Goal: Task Accomplishment & Management: Complete application form

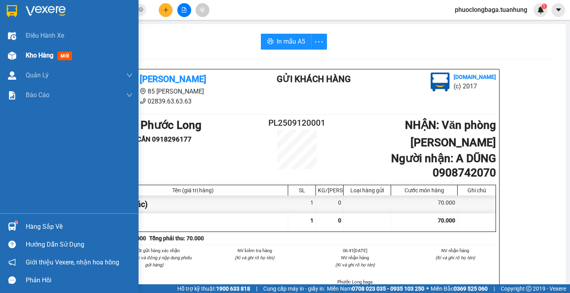
click at [30, 57] on span "Kho hàng" at bounding box center [40, 55] width 28 height 8
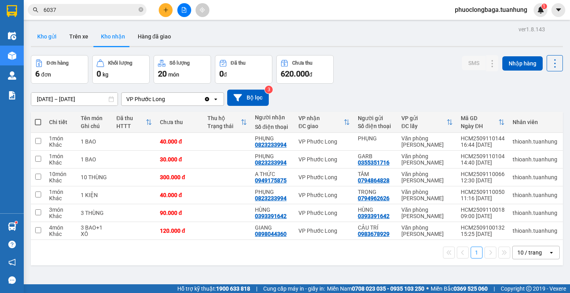
click at [42, 38] on button "Kho gửi" at bounding box center [47, 36] width 32 height 19
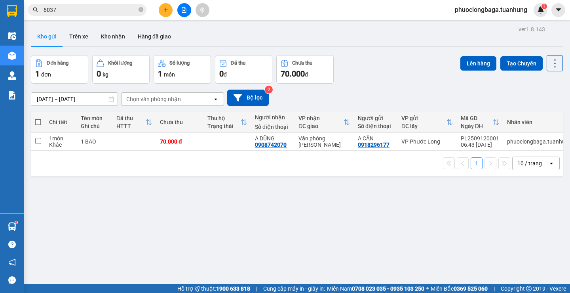
click at [34, 119] on th at bounding box center [38, 122] width 14 height 21
click at [38, 122] on span at bounding box center [38, 122] width 6 height 6
click at [38, 118] on input "checkbox" at bounding box center [38, 118] width 0 height 0
checkbox input "true"
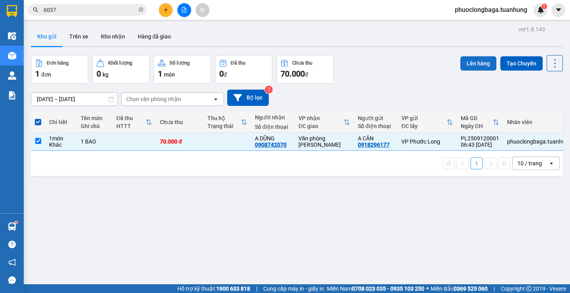
click at [482, 63] on button "Lên hàng" at bounding box center [479, 63] width 36 height 14
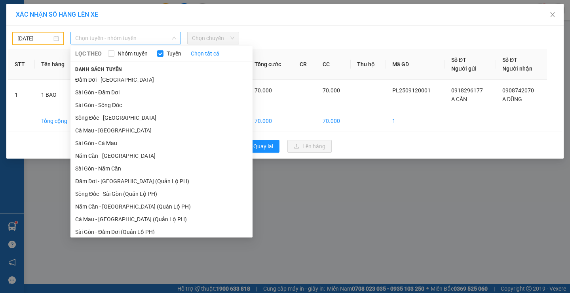
click at [140, 38] on span "Chọn tuyến - nhóm tuyến" at bounding box center [125, 38] width 101 height 12
click at [108, 154] on li "Năm Căn - [GEOGRAPHIC_DATA]" at bounding box center [161, 155] width 182 height 13
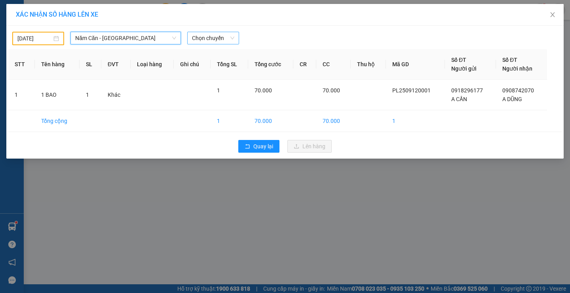
click at [212, 38] on span "Chọn chuyến" at bounding box center [213, 38] width 42 height 12
click at [51, 37] on input "[DATE]" at bounding box center [34, 38] width 34 height 9
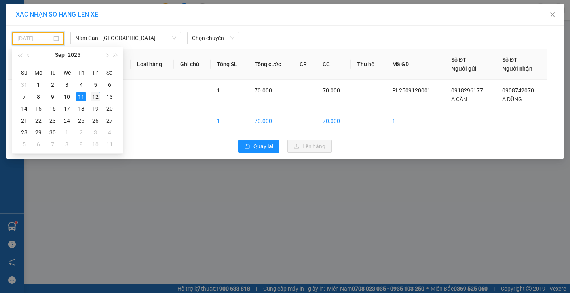
click at [93, 95] on div "12" at bounding box center [96, 97] width 10 height 10
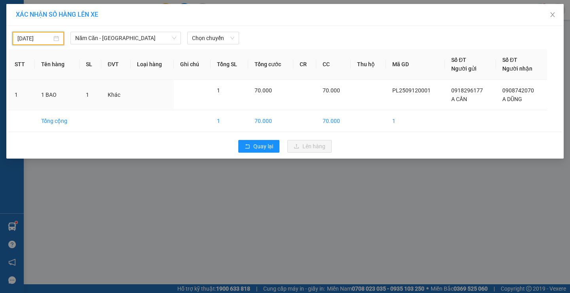
type input "[DATE]"
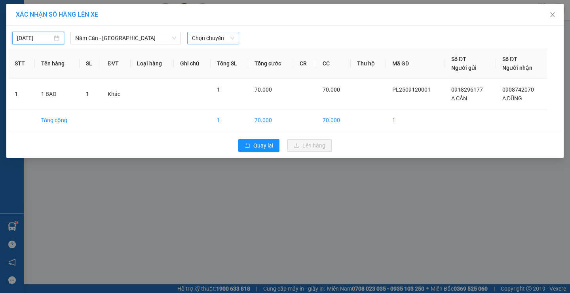
click at [221, 38] on span "Chọn chuyến" at bounding box center [213, 38] width 42 height 12
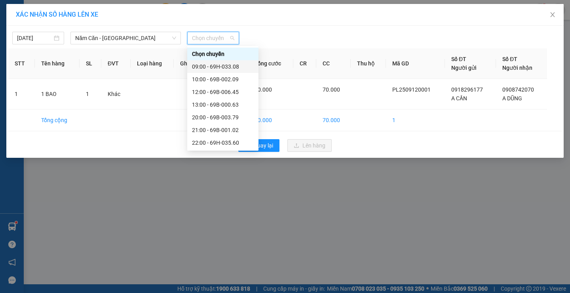
click at [232, 67] on div "09:00 - 69H-033.08" at bounding box center [223, 66] width 62 height 9
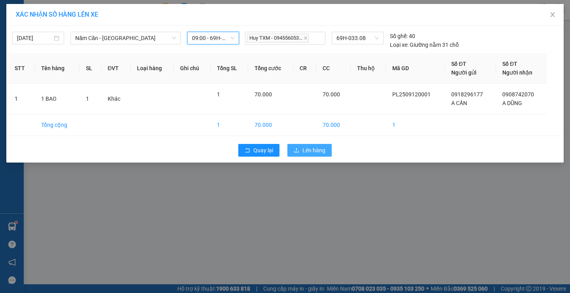
click at [305, 150] on span "Lên hàng" at bounding box center [314, 150] width 23 height 9
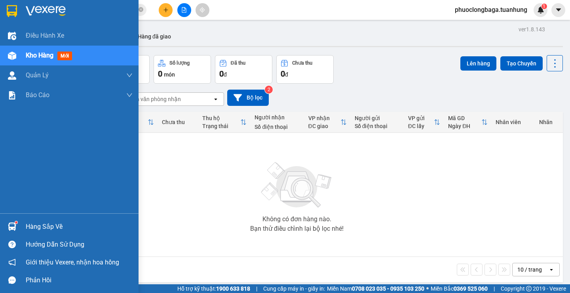
click at [52, 227] on div "Hàng sắp về" at bounding box center [79, 227] width 107 height 12
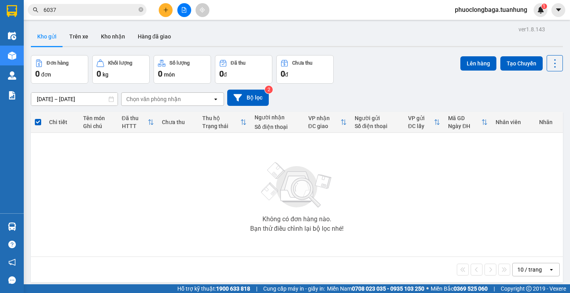
click at [398, 208] on section "Kết quả tìm kiếm ( 144 ) Bộ lọc Mã ĐH Trạng thái Món hàng Thu hộ Tổng cước Chưa…" at bounding box center [285, 146] width 570 height 293
click at [112, 34] on button "Kho nhận" at bounding box center [113, 36] width 37 height 19
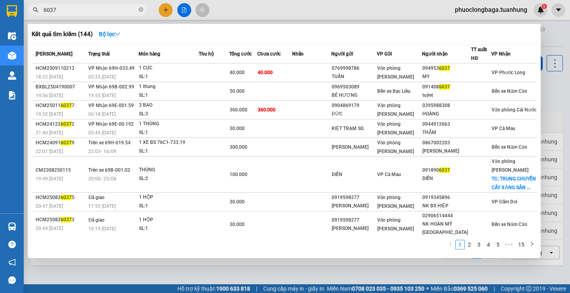
drag, startPoint x: 71, startPoint y: 11, endPoint x: 44, endPoint y: 8, distance: 27.6
click at [44, 8] on input "6037" at bounding box center [90, 10] width 93 height 9
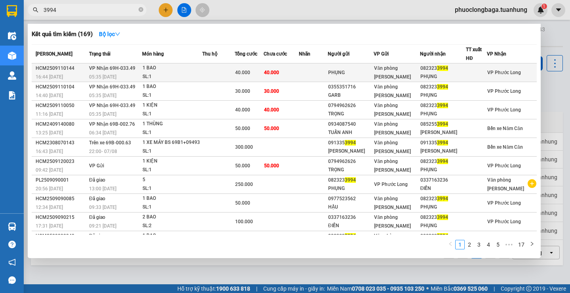
type input "3994"
click at [309, 73] on td at bounding box center [313, 72] width 29 height 19
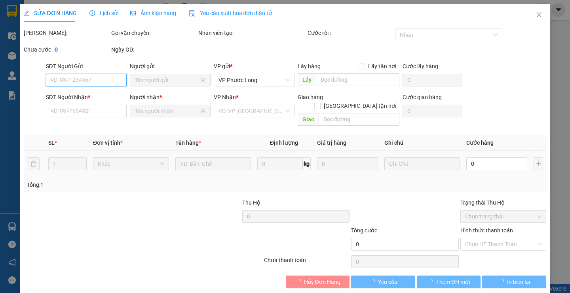
type input "PHỤNG"
type input "0823233994"
type input "PHỤNG"
type input "40.000"
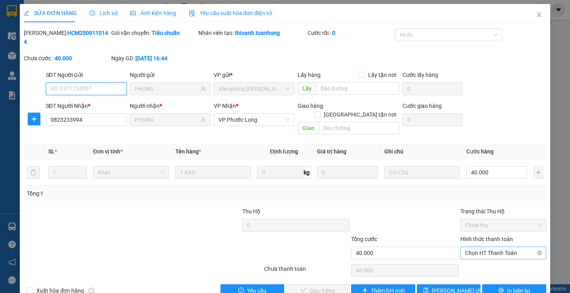
click at [481, 247] on span "Chọn HT Thanh Toán" at bounding box center [503, 253] width 76 height 12
click at [491, 253] on div "Tại văn phòng" at bounding box center [498, 251] width 75 height 9
type input "0"
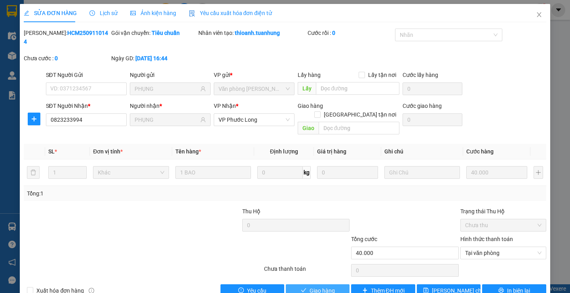
click at [315, 286] on span "Giao hàng" at bounding box center [322, 290] width 25 height 9
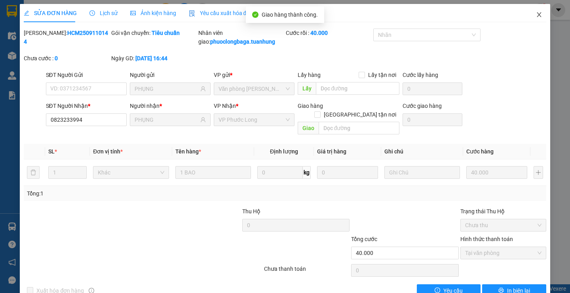
click at [537, 15] on icon "close" at bounding box center [539, 14] width 4 height 5
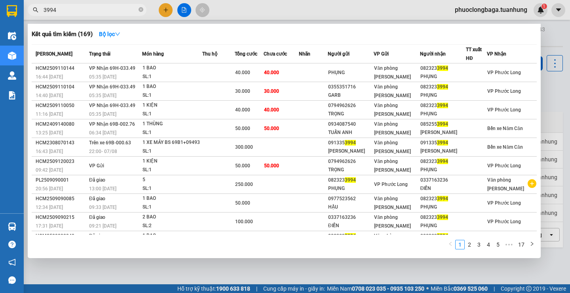
click at [96, 10] on input "3994" at bounding box center [90, 10] width 93 height 9
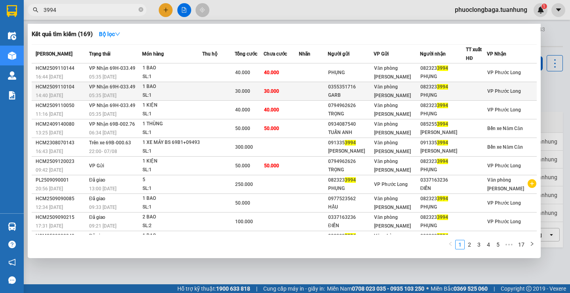
click at [279, 85] on td "30.000" at bounding box center [281, 91] width 35 height 19
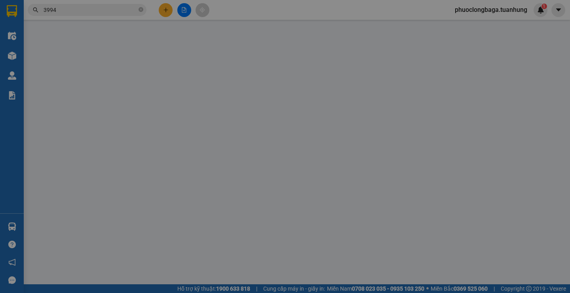
type input "0355351716"
type input "GARB"
type input "0823233994"
type input "PHỤNG"
type input "30.000"
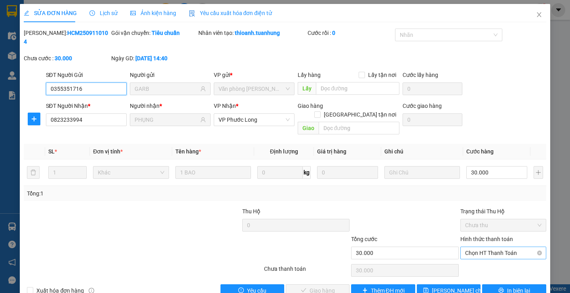
drag, startPoint x: 483, startPoint y: 233, endPoint x: 489, endPoint y: 242, distance: 10.9
click at [483, 247] on span "Chọn HT Thanh Toán" at bounding box center [503, 253] width 76 height 12
click at [487, 251] on div "Tại văn phòng" at bounding box center [498, 251] width 75 height 9
type input "0"
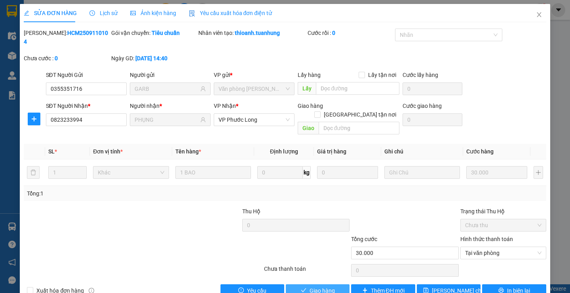
click at [325, 286] on span "Giao hàng" at bounding box center [322, 290] width 25 height 9
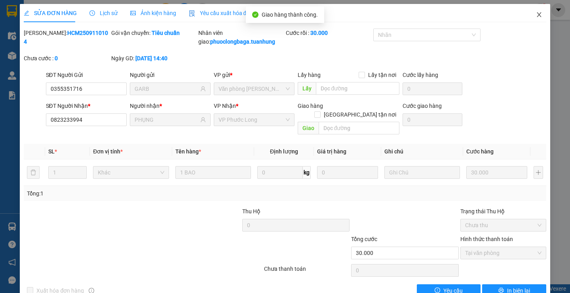
click at [536, 15] on icon "close" at bounding box center [539, 14] width 6 height 6
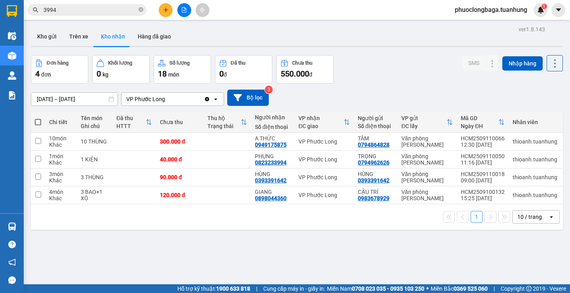
click at [97, 12] on input "3994" at bounding box center [90, 10] width 93 height 9
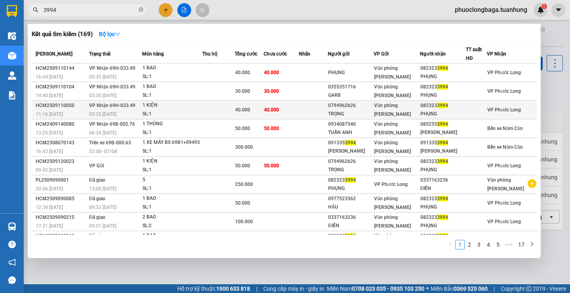
click at [298, 109] on td "40.000" at bounding box center [281, 110] width 35 height 19
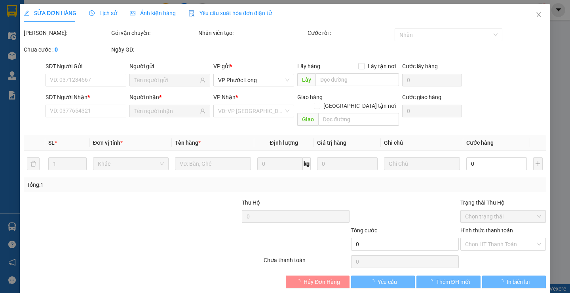
type input "0794962626"
type input "TRỌNG"
type input "0823233994"
type input "PHỤNG"
type input "40.000"
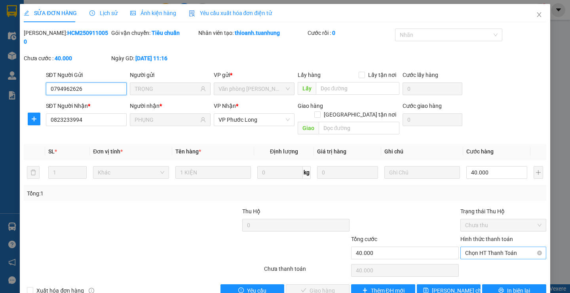
click at [474, 247] on span "Chọn HT Thanh Toán" at bounding box center [503, 253] width 76 height 12
click at [480, 251] on div "Tại văn phòng" at bounding box center [498, 251] width 75 height 9
type input "0"
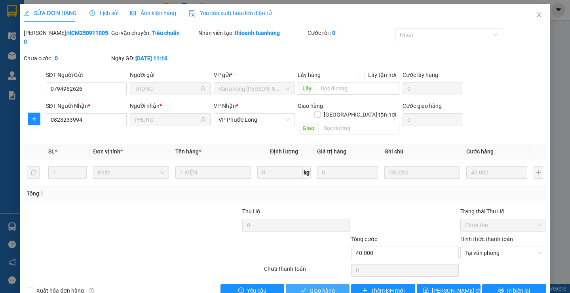
click at [330, 286] on span "Giao hàng" at bounding box center [322, 290] width 25 height 9
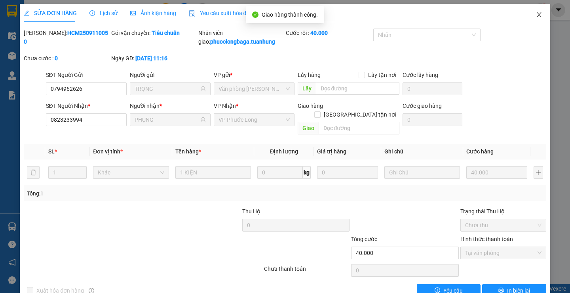
click at [536, 14] on icon "close" at bounding box center [539, 14] width 6 height 6
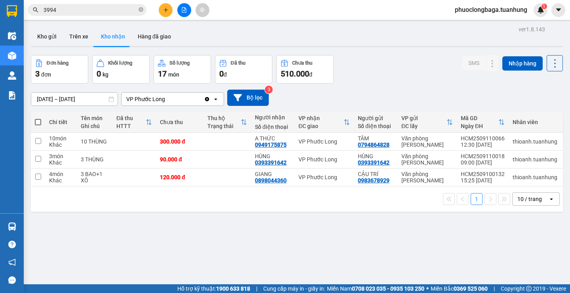
click at [122, 12] on input "3994" at bounding box center [90, 10] width 93 height 9
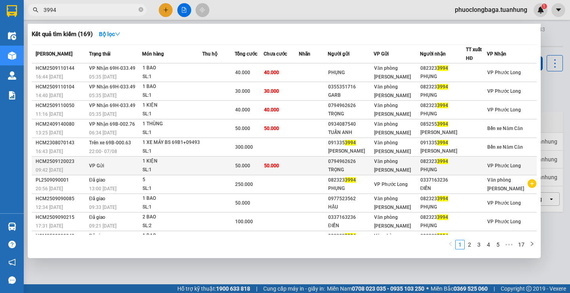
click at [280, 175] on td "50.000" at bounding box center [281, 165] width 35 height 19
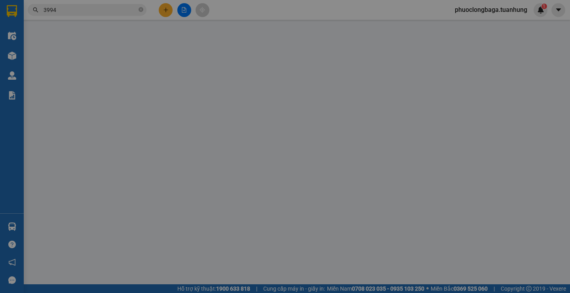
type input "0794962626"
type input "TRỌNG"
type input "0823233994"
type input "PHỤNG"
type input "50.000"
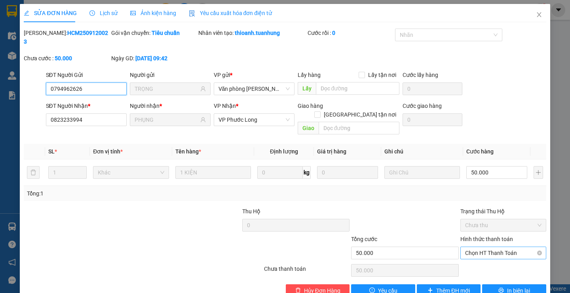
click at [490, 247] on span "Chọn HT Thanh Toán" at bounding box center [503, 253] width 76 height 12
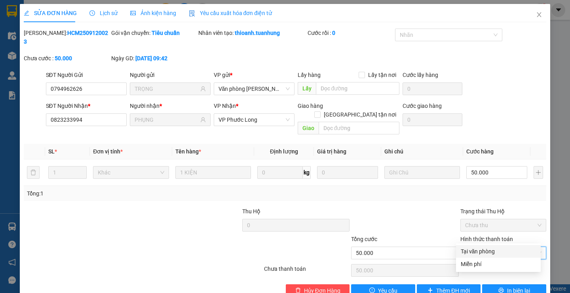
click at [489, 253] on div "Tại văn phòng" at bounding box center [498, 251] width 75 height 9
type input "0"
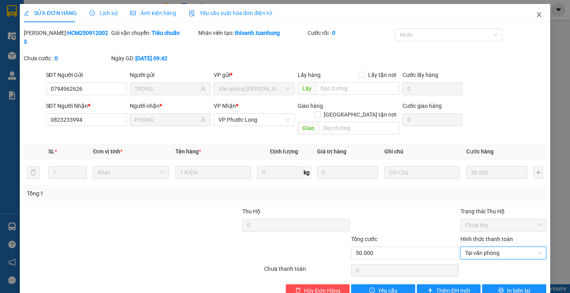
click at [537, 17] on icon "close" at bounding box center [539, 14] width 4 height 5
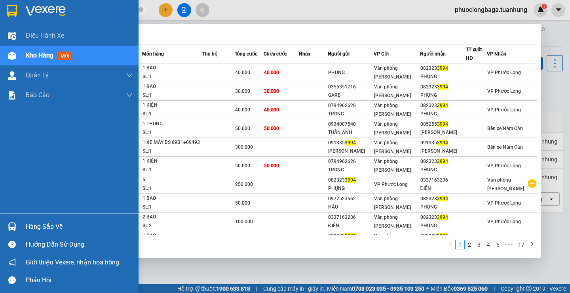
drag, startPoint x: 95, startPoint y: 13, endPoint x: 23, endPoint y: 18, distance: 71.8
click at [23, 18] on section "Kết quả tìm kiếm ( 169 ) Bộ lọc Mã ĐH Trạng thái Món hàng Thu hộ Tổng cước Chưa…" at bounding box center [285, 146] width 570 height 293
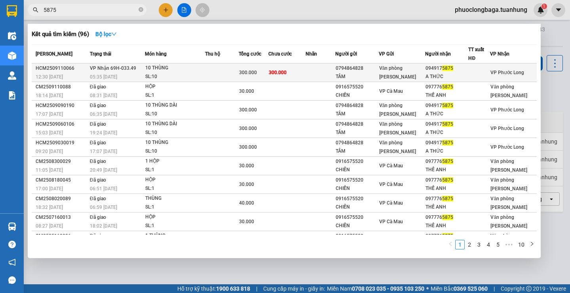
type input "5875"
click at [313, 72] on td at bounding box center [321, 72] width 30 height 19
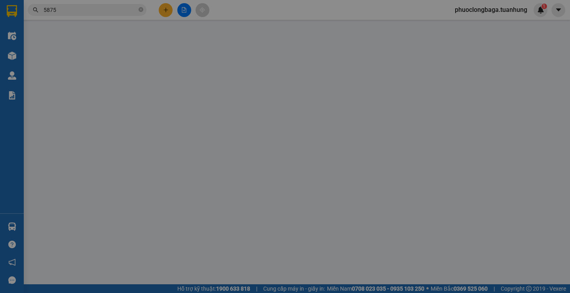
type input "0794864828"
type input "TÂM"
type input "0949175875"
type input "A THỨC"
type input "300.000"
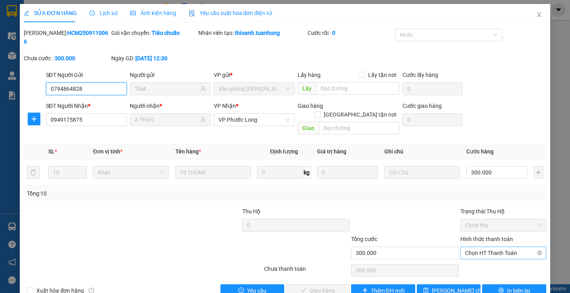
click at [480, 247] on span "Chọn HT Thanh Toán" at bounding box center [503, 253] width 76 height 12
drag, startPoint x: 488, startPoint y: 251, endPoint x: 423, endPoint y: 255, distance: 65.9
click at [487, 251] on div "Tại văn phòng" at bounding box center [498, 251] width 75 height 9
type input "0"
drag, startPoint x: 319, startPoint y: 270, endPoint x: 326, endPoint y: 251, distance: 21.2
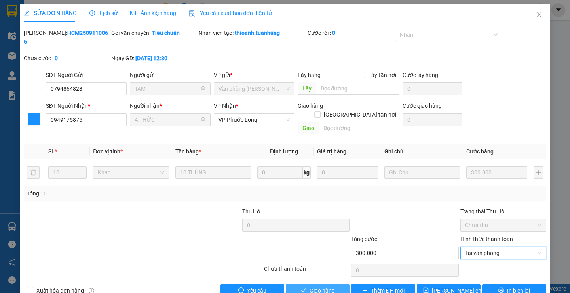
click at [320, 284] on button "Giao hàng" at bounding box center [318, 290] width 64 height 13
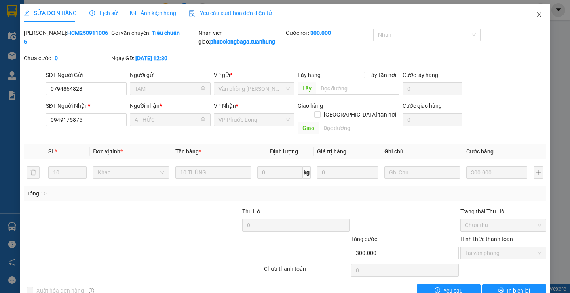
click at [536, 15] on icon "close" at bounding box center [539, 14] width 6 height 6
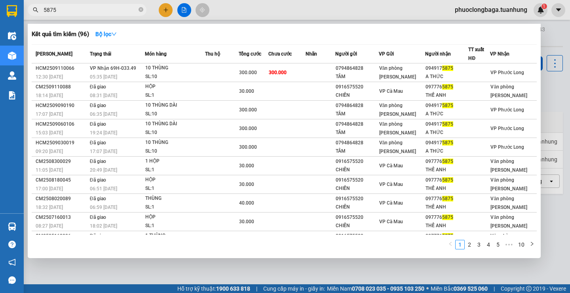
drag, startPoint x: 68, startPoint y: 9, endPoint x: 33, endPoint y: 9, distance: 34.9
click at [33, 9] on div "5875" at bounding box center [77, 10] width 154 height 12
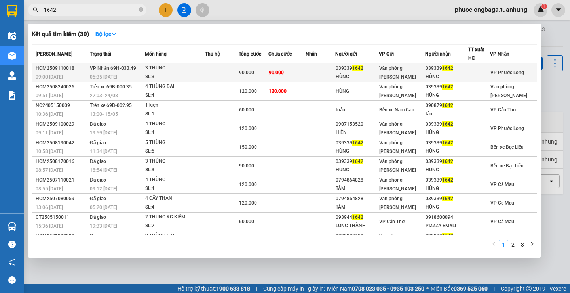
type input "1642"
click at [294, 73] on td "90.000" at bounding box center [286, 72] width 37 height 19
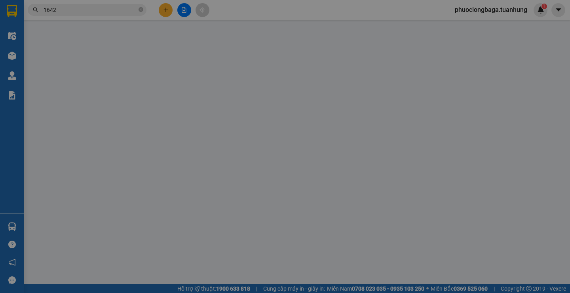
type input "0393391642"
type input "HÙNG"
type input "0393391642"
type input "HÙNG"
type input "90.000"
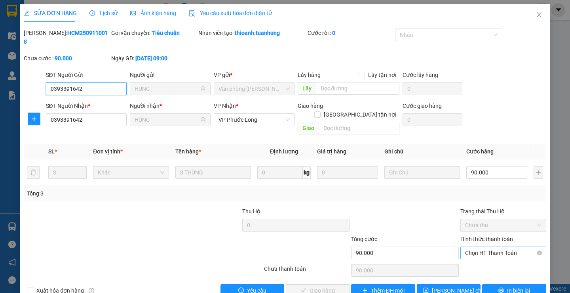
click at [493, 247] on span "Chọn HT Thanh Toán" at bounding box center [503, 253] width 76 height 12
click at [473, 252] on div "Tại văn phòng" at bounding box center [498, 251] width 75 height 9
type input "0"
drag, startPoint x: 327, startPoint y: 272, endPoint x: 327, endPoint y: 263, distance: 9.9
click at [327, 286] on span "Giao hàng" at bounding box center [322, 290] width 25 height 9
